Goal: Communication & Community: Answer question/provide support

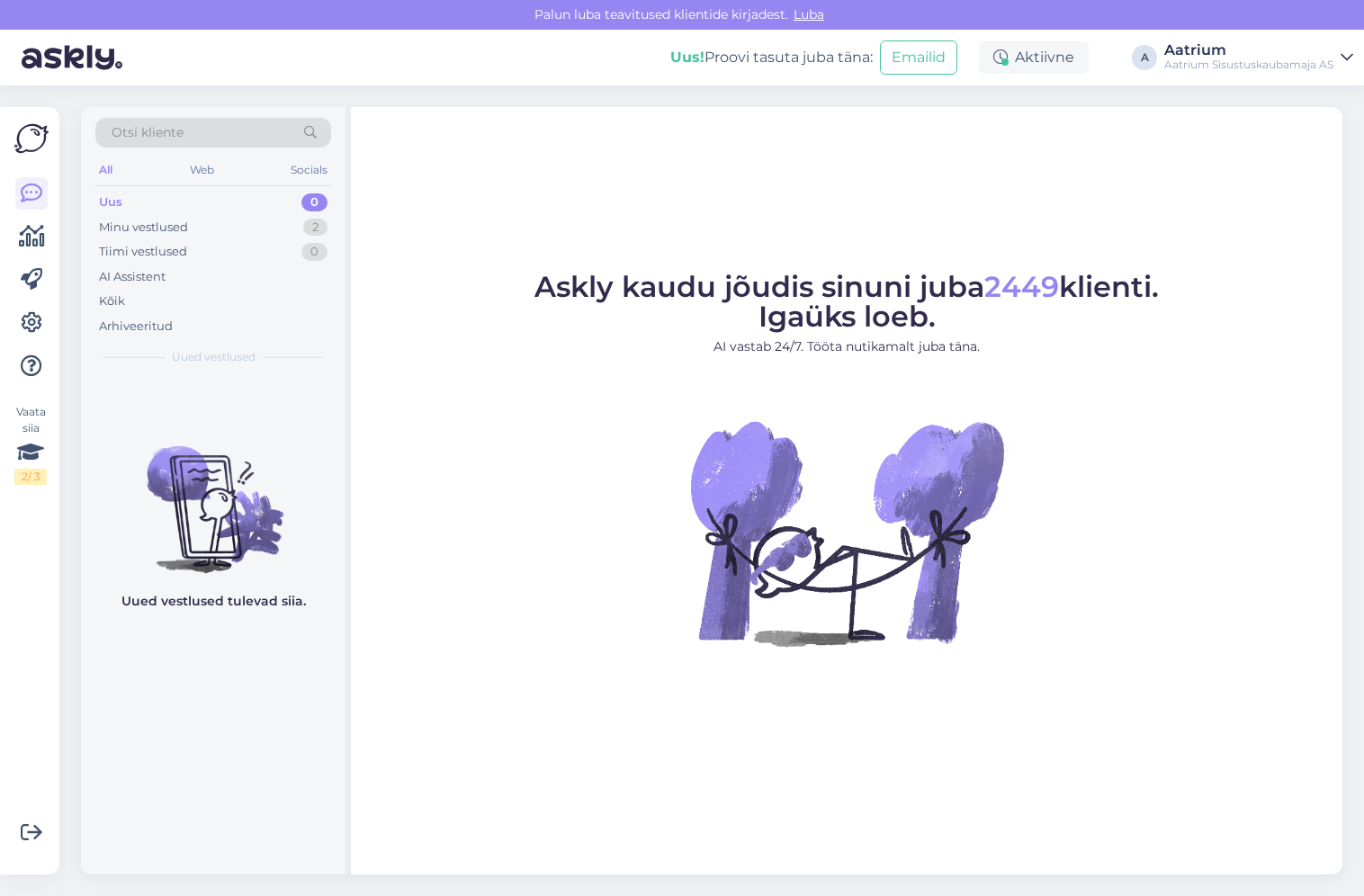
click at [382, 347] on figure "Askly kaudu jõudis sinuni juba 2449 klienti. Igaüks loeb. AI vastab 24/7. Tööta…" at bounding box center [845, 484] width 958 height 422
click at [138, 227] on div "Minu vestlused" at bounding box center [142, 227] width 89 height 18
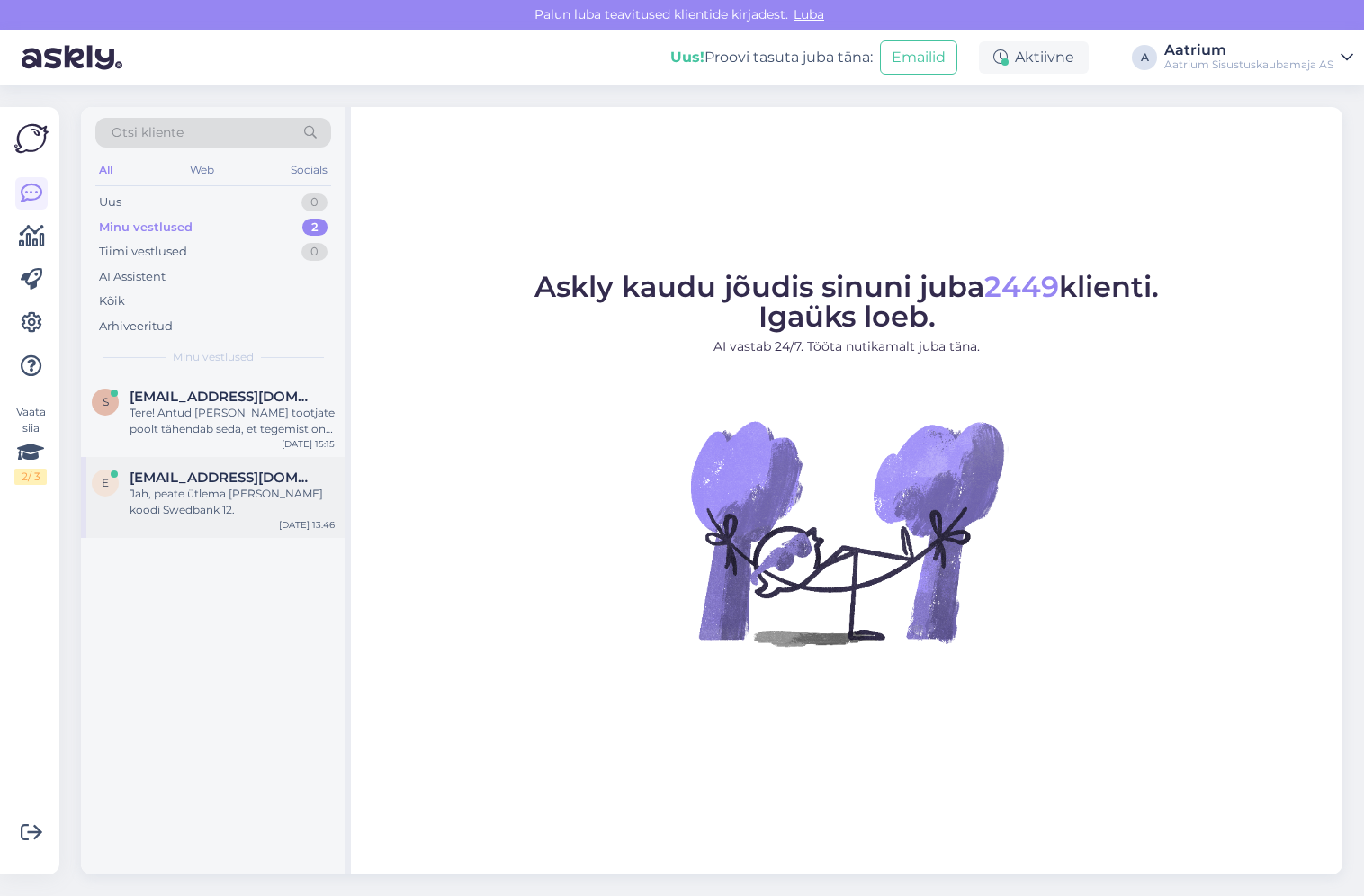
click at [261, 527] on div "e [EMAIL_ADDRESS][DOMAIN_NAME] Jah, peate ütlema [PERSON_NAME] koodi Swedbank […" at bounding box center [213, 497] width 264 height 81
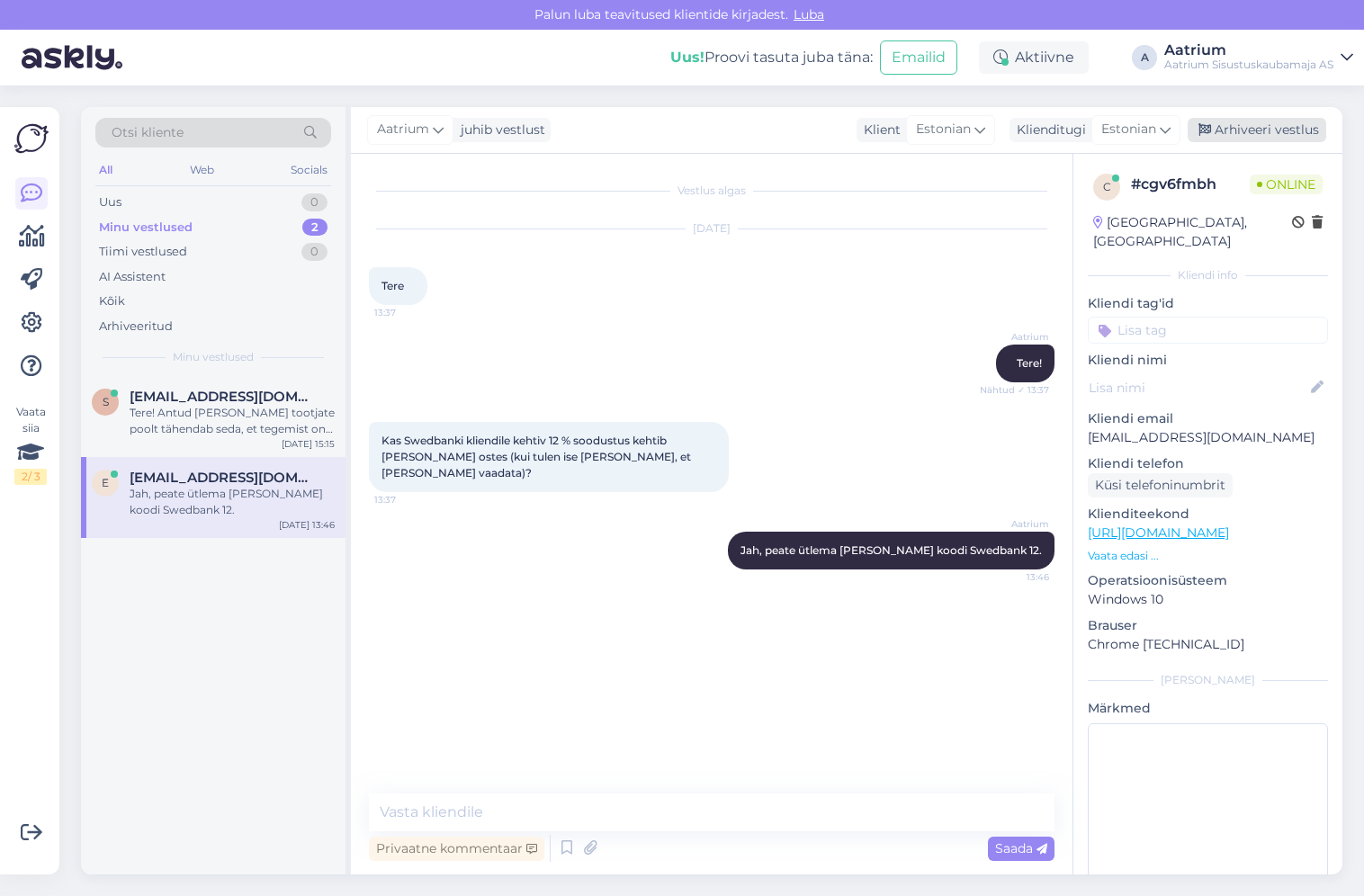
click at [1226, 123] on div "Arhiveeri vestlus" at bounding box center [1257, 130] width 138 height 24
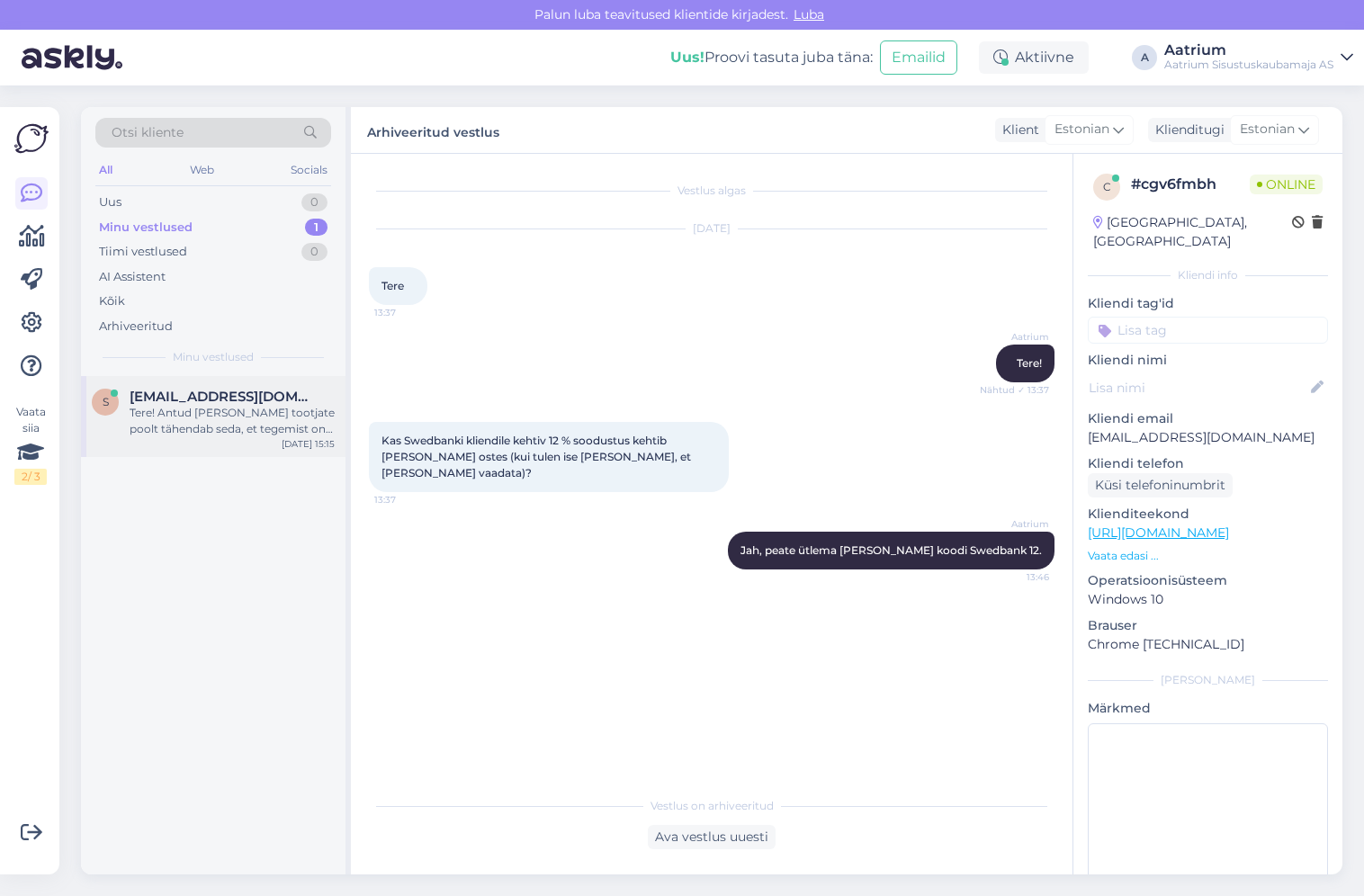
click at [306, 398] on div "[EMAIL_ADDRESS][DOMAIN_NAME]" at bounding box center [232, 397] width 205 height 17
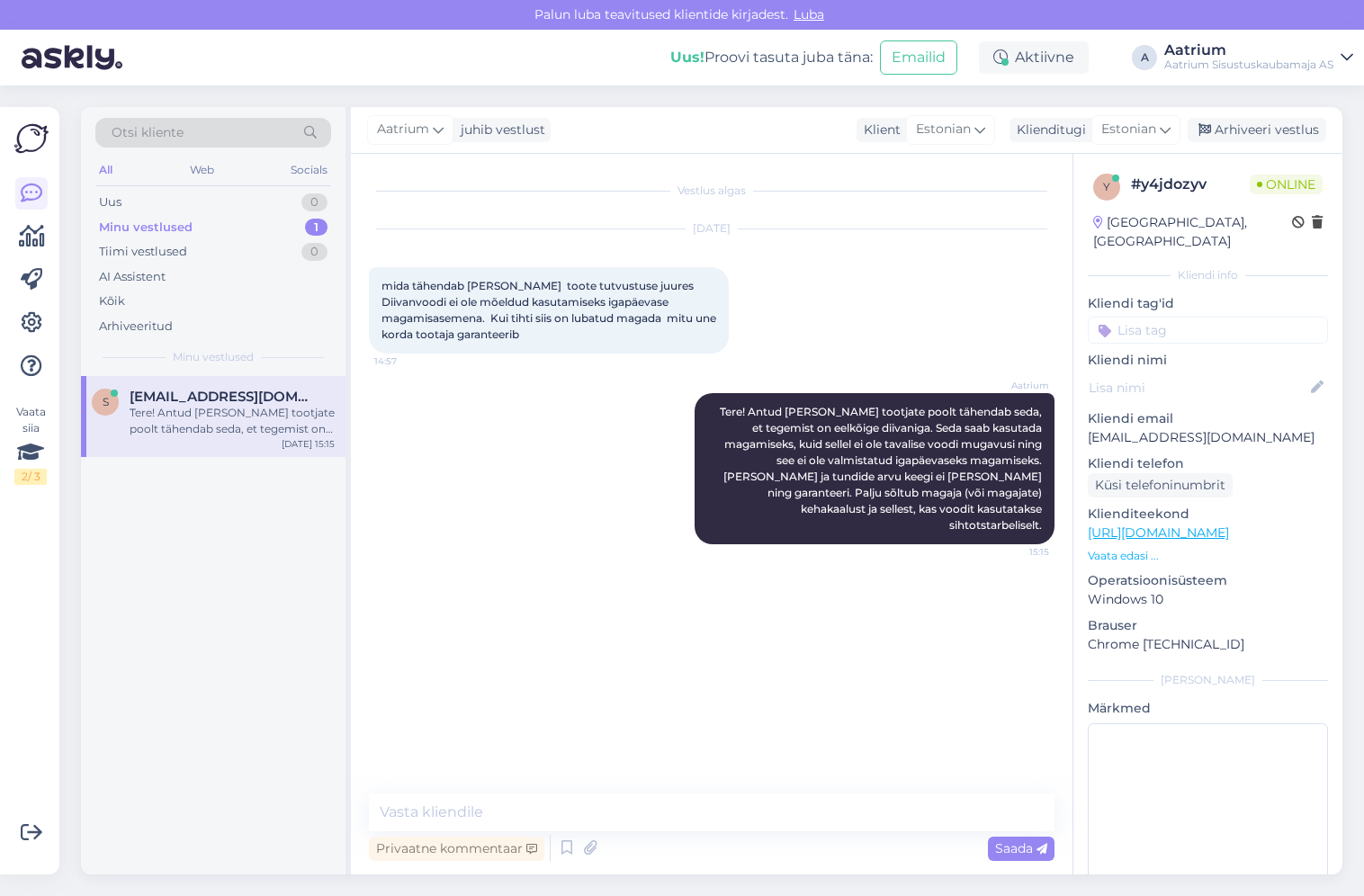
click at [384, 493] on div "Aatrium Tere! Antud [PERSON_NAME] tootjate poolt tähendab seda, et tegemist on …" at bounding box center [711, 469] width 685 height 191
click at [1312, 134] on div "Arhiveeri vestlus" at bounding box center [1257, 130] width 138 height 24
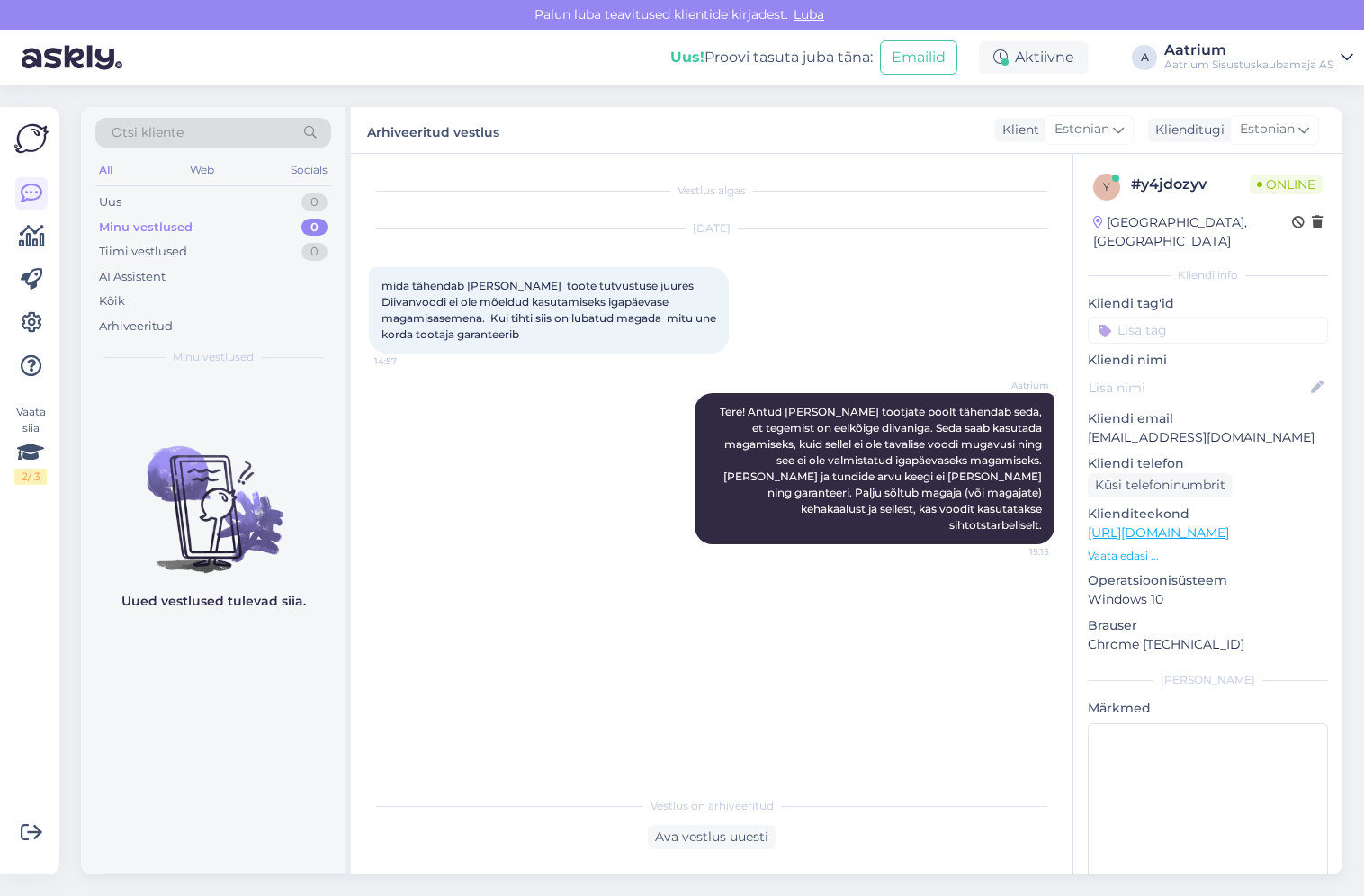
click at [436, 514] on div "Aatrium Tere! Antud [PERSON_NAME] tootjate poolt tähendab seda, et tegemist on …" at bounding box center [711, 469] width 685 height 191
click at [1228, 525] on link "[URL][DOMAIN_NAME]" at bounding box center [1157, 532] width 141 height 17
click at [121, 225] on div "Minu vestlused" at bounding box center [145, 227] width 94 height 18
click at [431, 518] on div "Aatrium Tere! Antud [PERSON_NAME] tootjate poolt tähendab seda, et tegemist on …" at bounding box center [711, 469] width 685 height 191
click at [1042, 67] on div "Aktiivne" at bounding box center [1033, 57] width 110 height 32
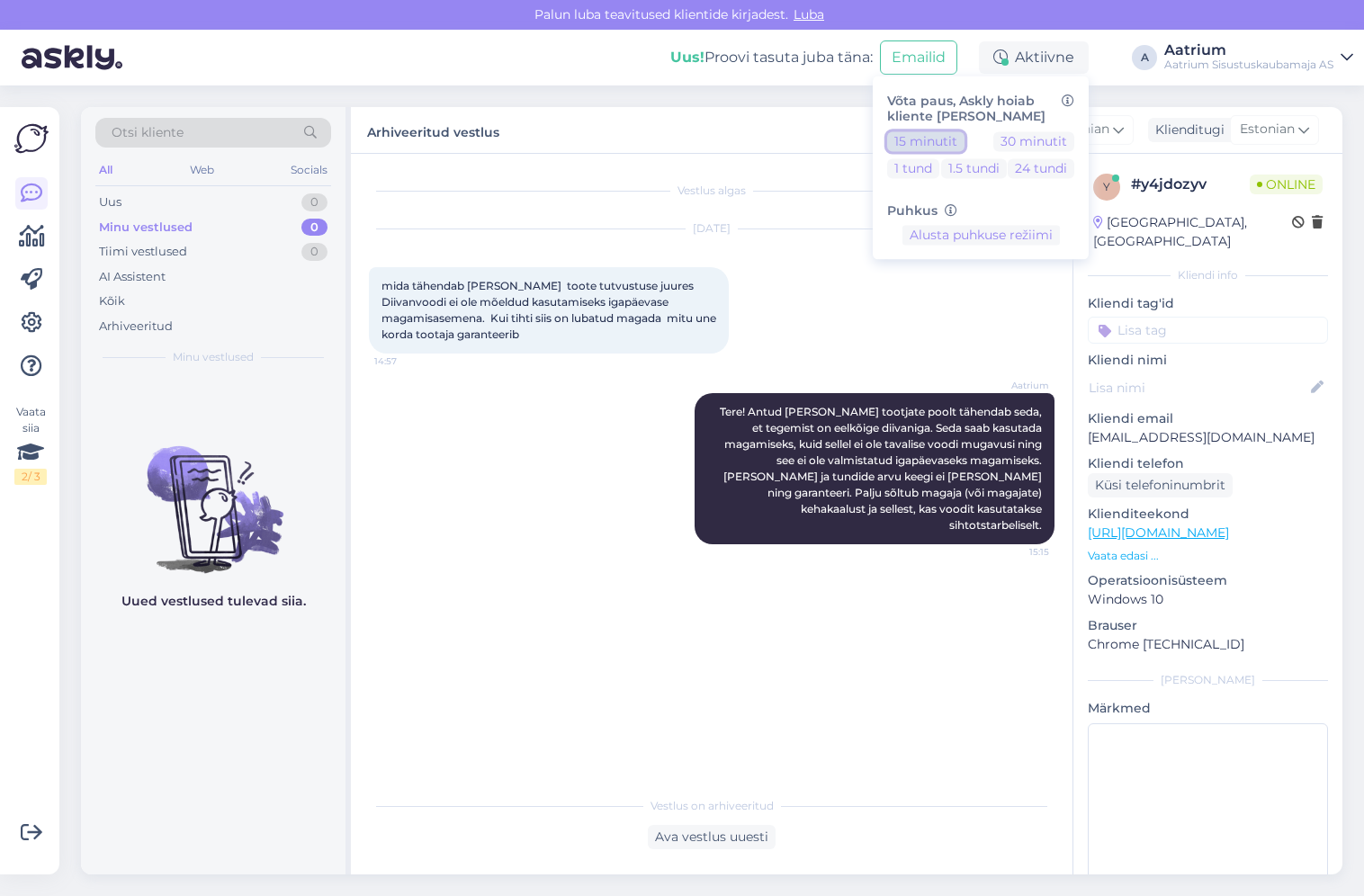
click at [920, 141] on button "15 minutit" at bounding box center [925, 141] width 77 height 19
drag, startPoint x: 470, startPoint y: 453, endPoint x: 462, endPoint y: 440, distance: 15.3
click at [470, 453] on div "Aatrium Tere! Antud [PERSON_NAME] tootjate poolt tähendab seda, et tegemist on …" at bounding box center [711, 469] width 685 height 191
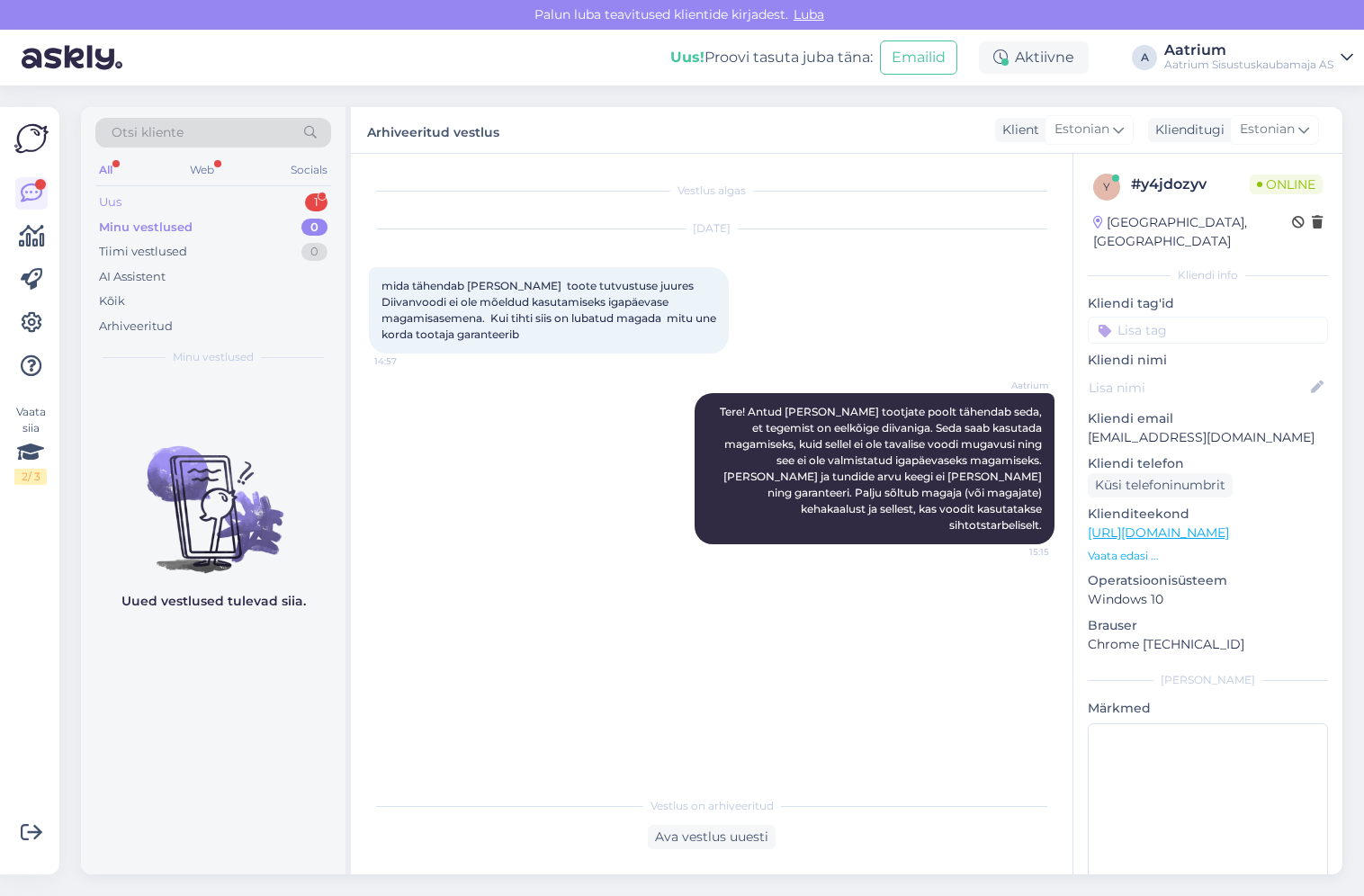
click at [168, 203] on div "Uus 1" at bounding box center [214, 203] width 236 height 25
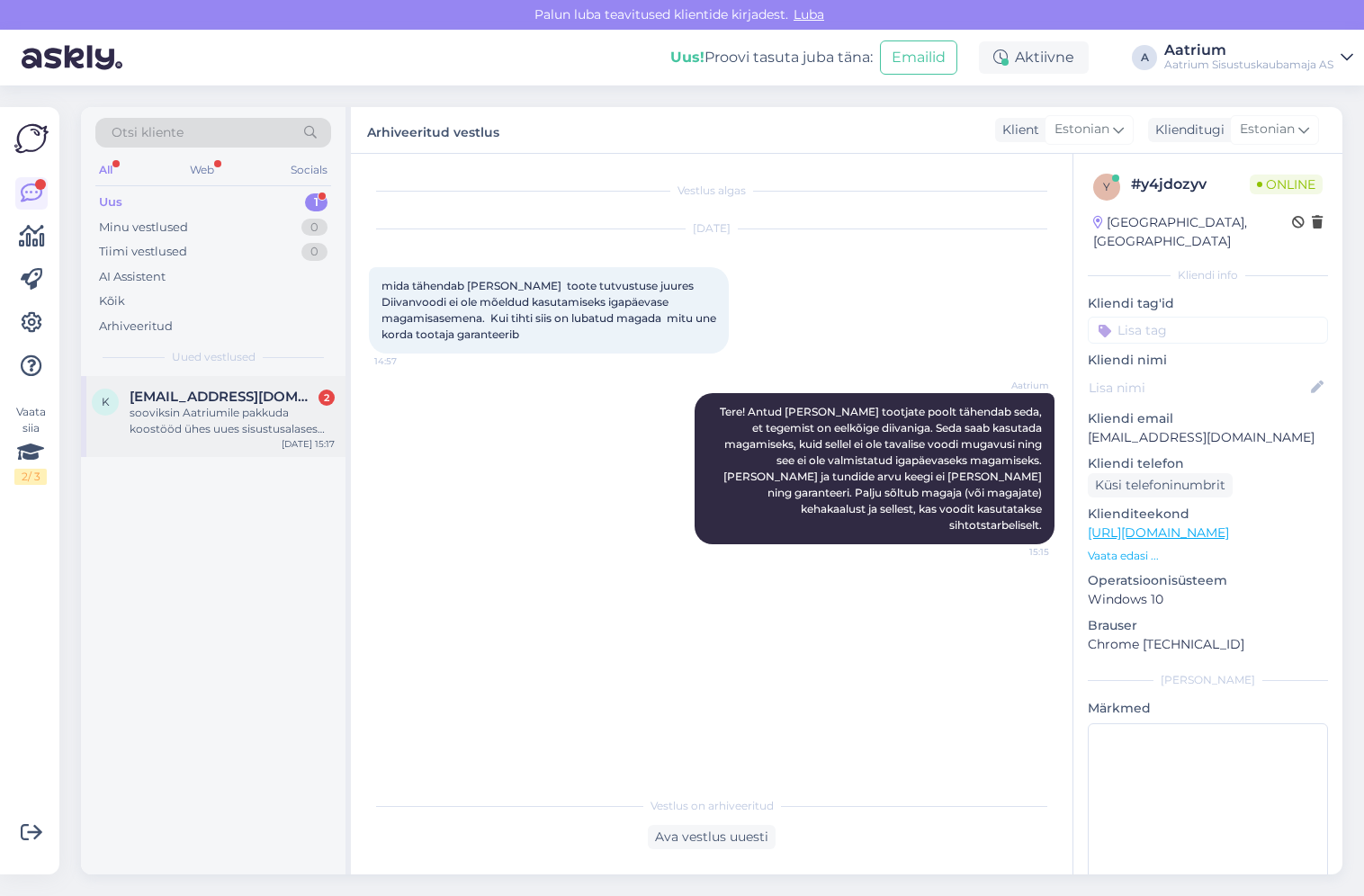
click at [203, 409] on div "sooviksin Aatriumile pakkuda koostööd ühes uues sisustusalases saates. Kas võik…" at bounding box center [232, 420] width 205 height 32
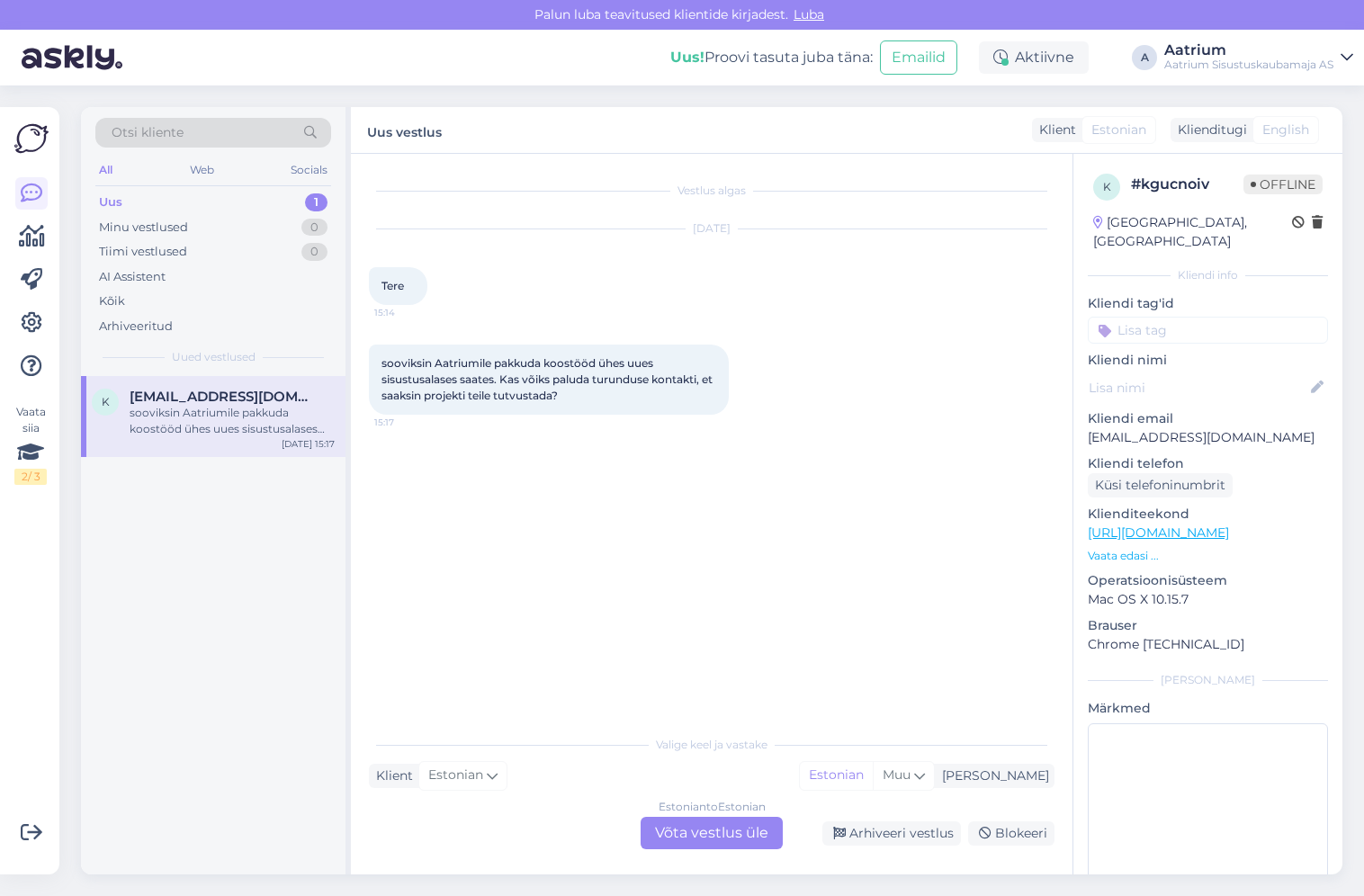
click at [461, 517] on div "Vestlus algas [DATE] Tere 15:14 sooviksin Aatriumile pakkuda koostööd ühes uues…" at bounding box center [720, 441] width 702 height 538
click at [431, 616] on div "Vestlus algas [DATE] Tere 15:14 sooviksin Aatriumile pakkuda koostööd ühes uues…" at bounding box center [720, 441] width 702 height 538
click at [896, 830] on div "Arhiveeri vestlus" at bounding box center [891, 833] width 138 height 24
